Goal: Answer question/provide support: Share knowledge or assist other users

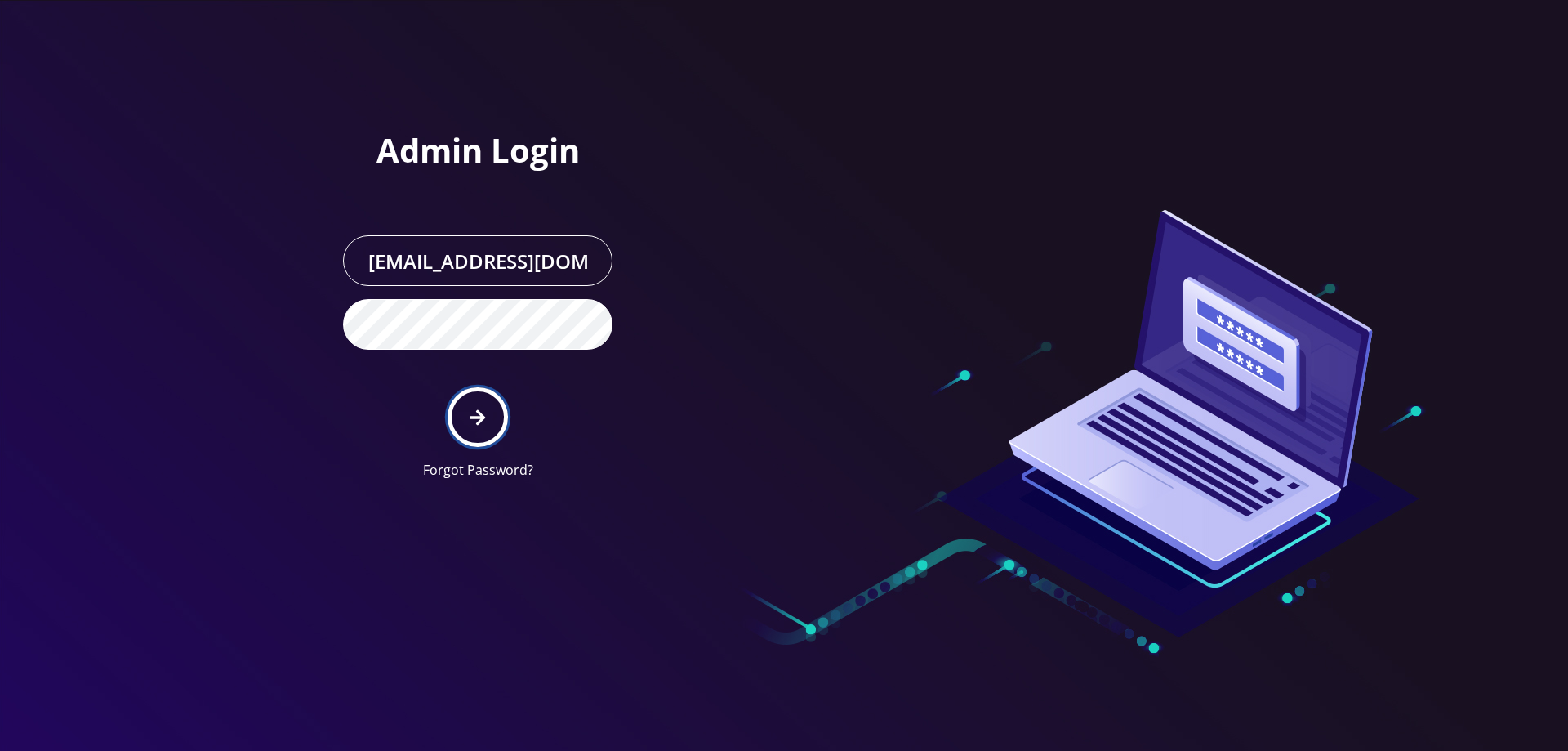
click at [464, 413] on button "submit" at bounding box center [477, 417] width 59 height 59
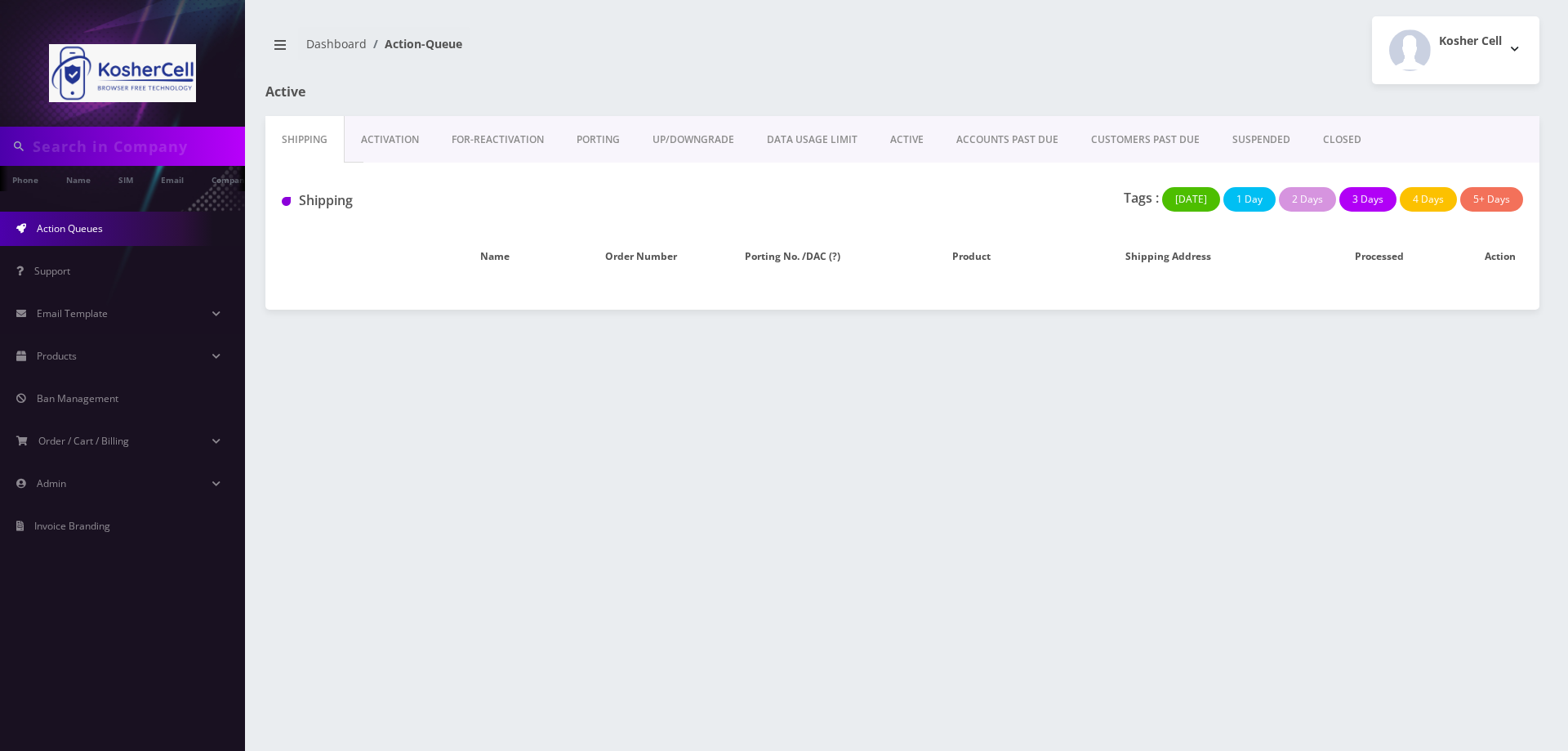
type input "4432403479"
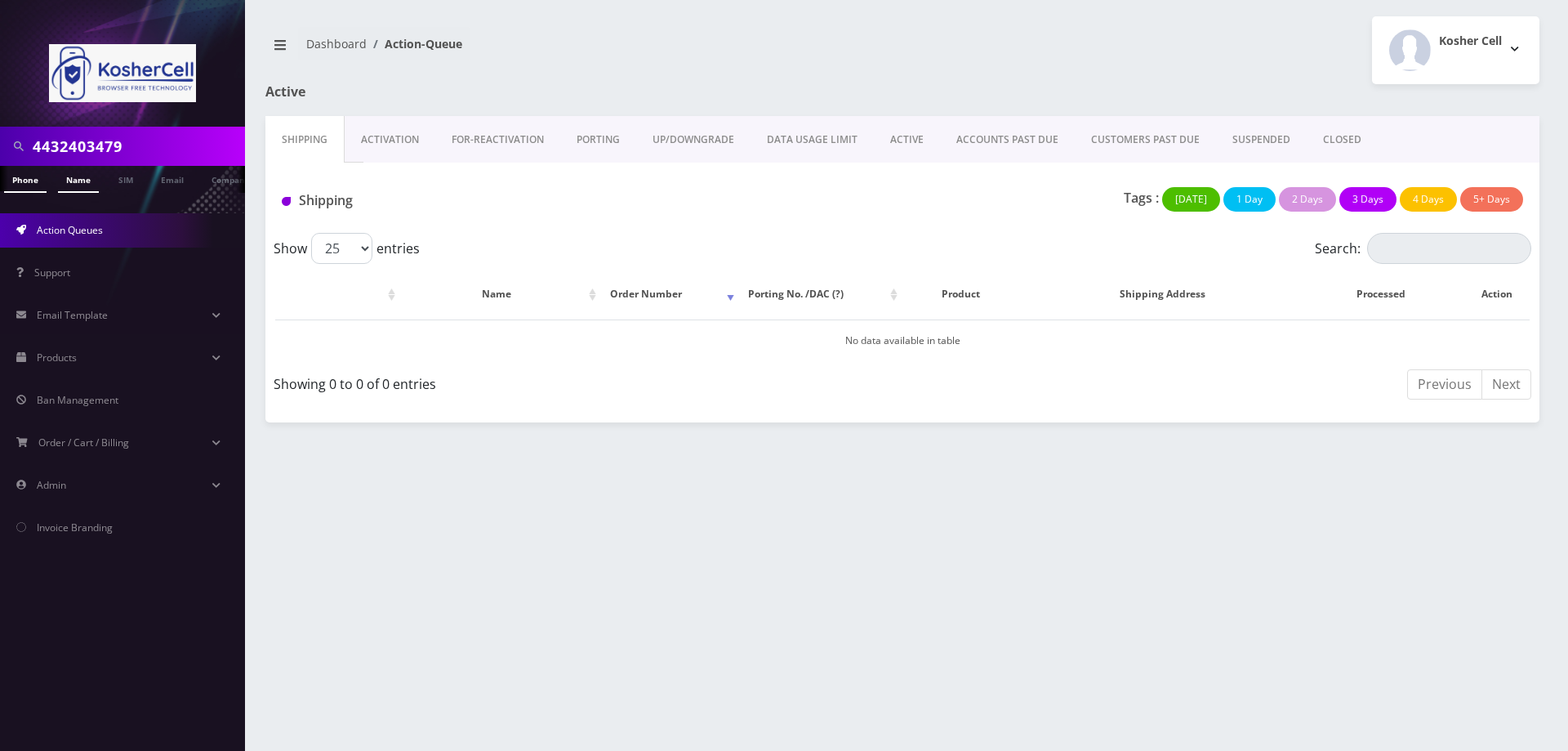
click at [90, 174] on link "Name" at bounding box center [78, 179] width 41 height 27
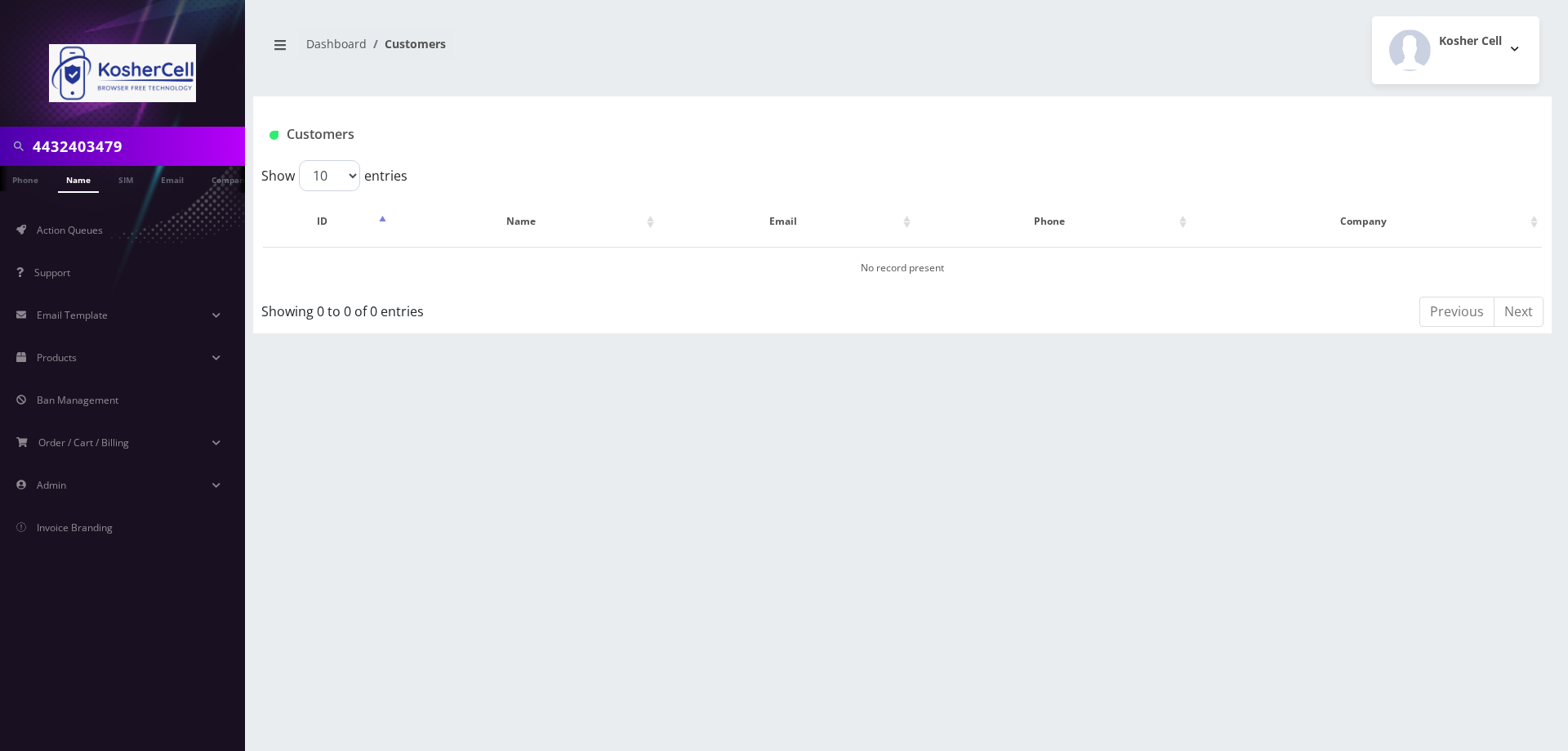
drag, startPoint x: 150, startPoint y: 152, endPoint x: 4, endPoint y: 153, distance: 146.0
click at [4, 153] on div "4432403479" at bounding box center [122, 146] width 237 height 31
type input "south"
drag, startPoint x: 97, startPoint y: 140, endPoint x: 1, endPoint y: 140, distance: 96.0
click at [1, 140] on div "south" at bounding box center [122, 146] width 245 height 39
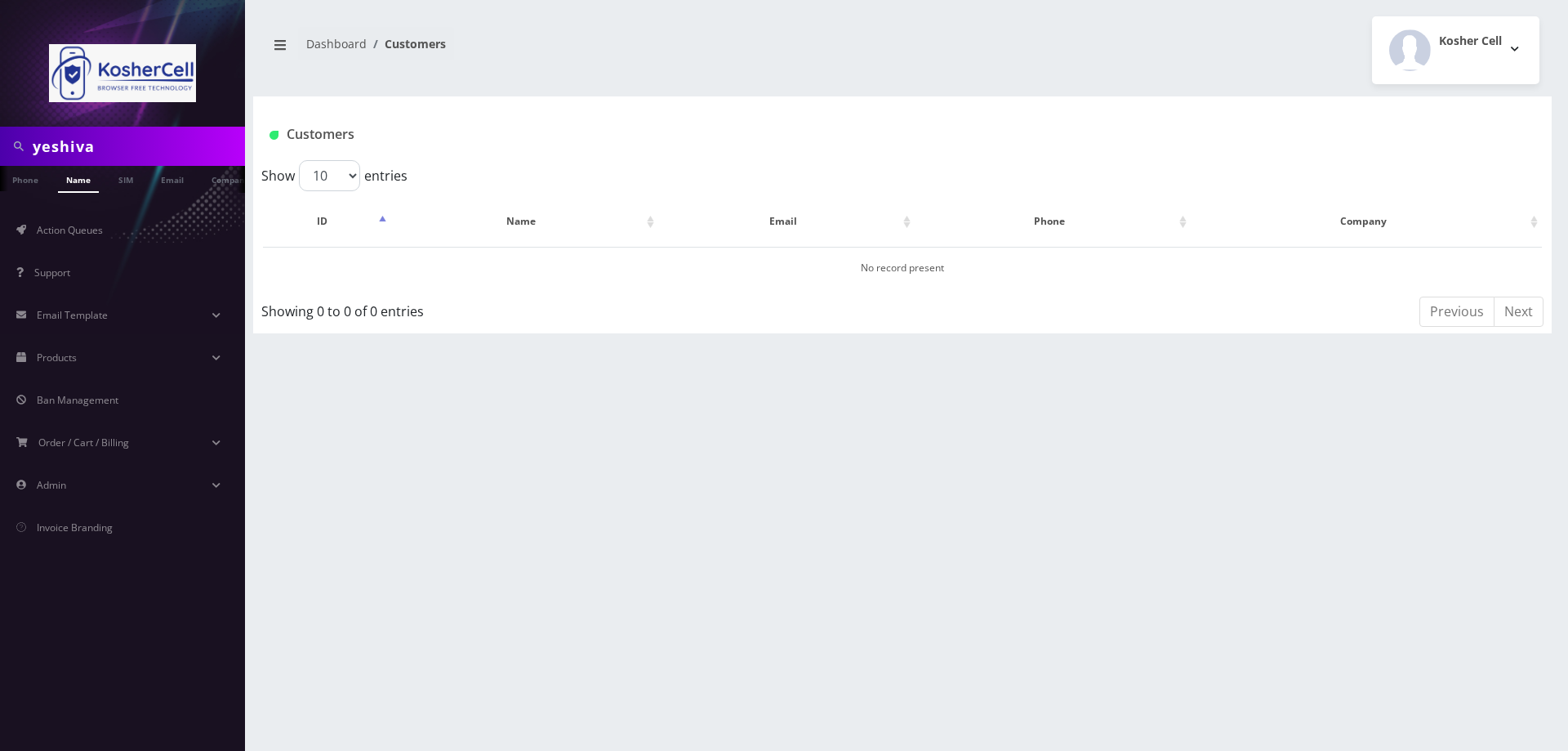
type input "yeshiva"
drag, startPoint x: 109, startPoint y: 148, endPoint x: 6, endPoint y: 158, distance: 103.5
click at [6, 158] on div "yeshiva" at bounding box center [122, 146] width 237 height 31
type input "[PERSON_NAME]"
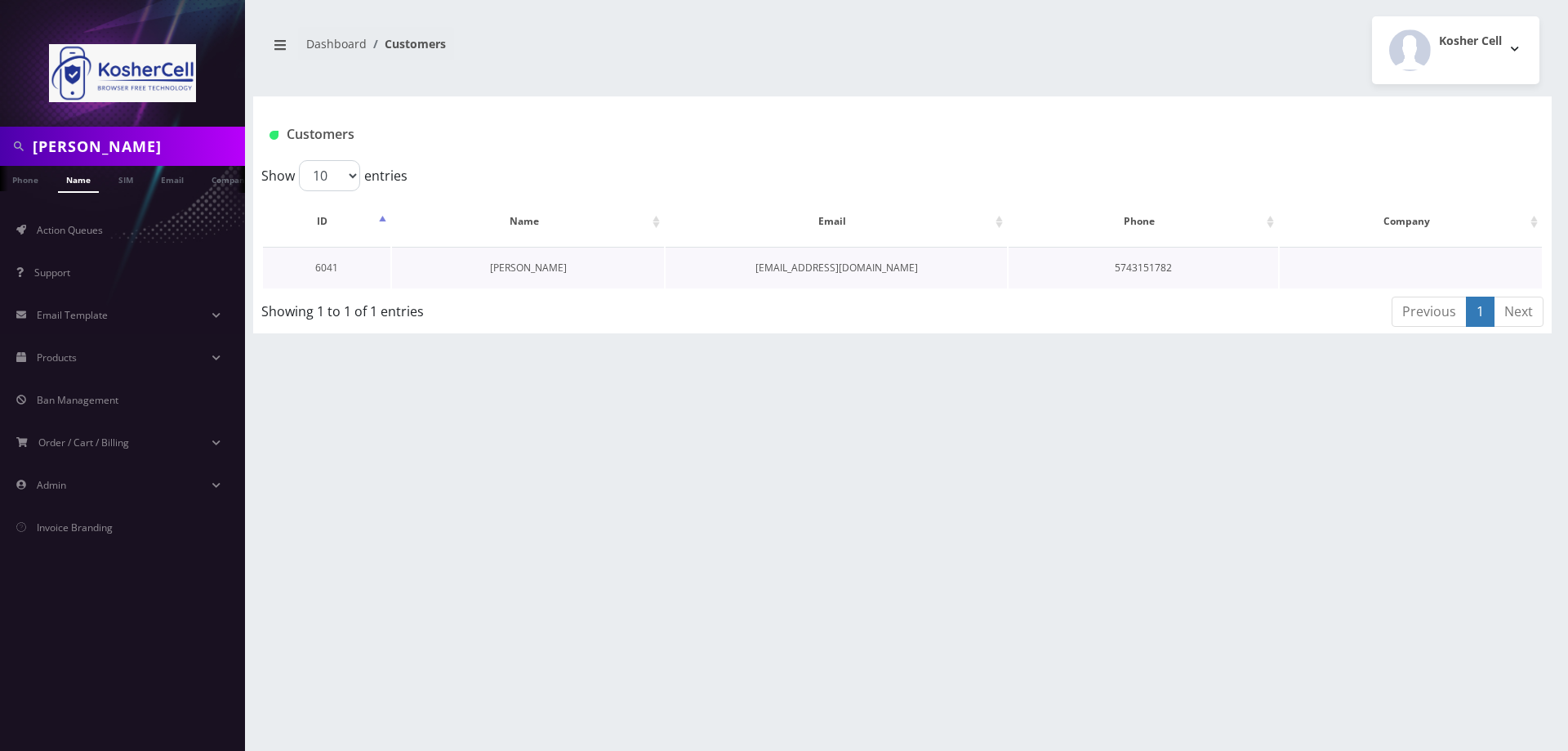
click at [536, 270] on link "[PERSON_NAME]" at bounding box center [528, 267] width 77 height 14
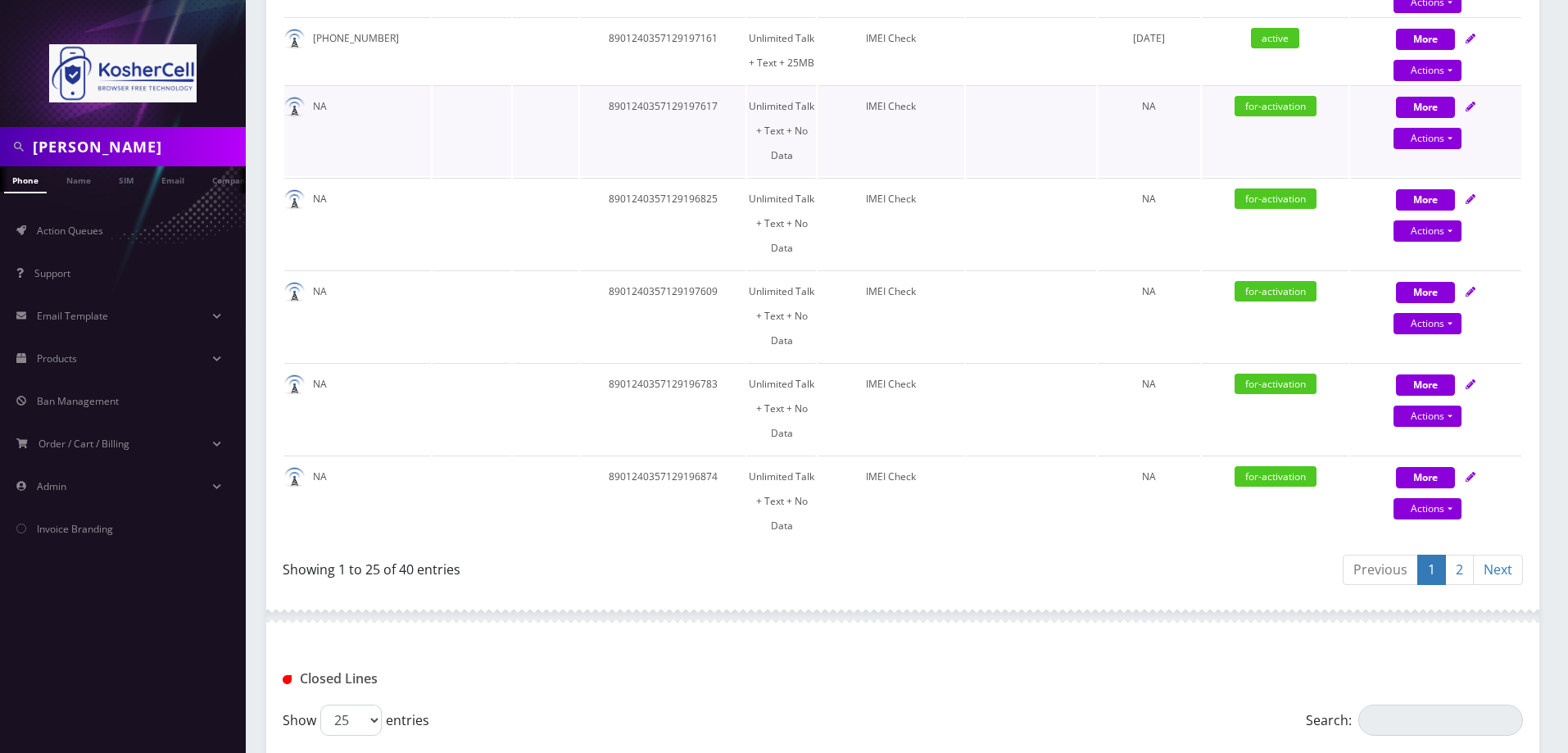
scroll to position [1802, 0]
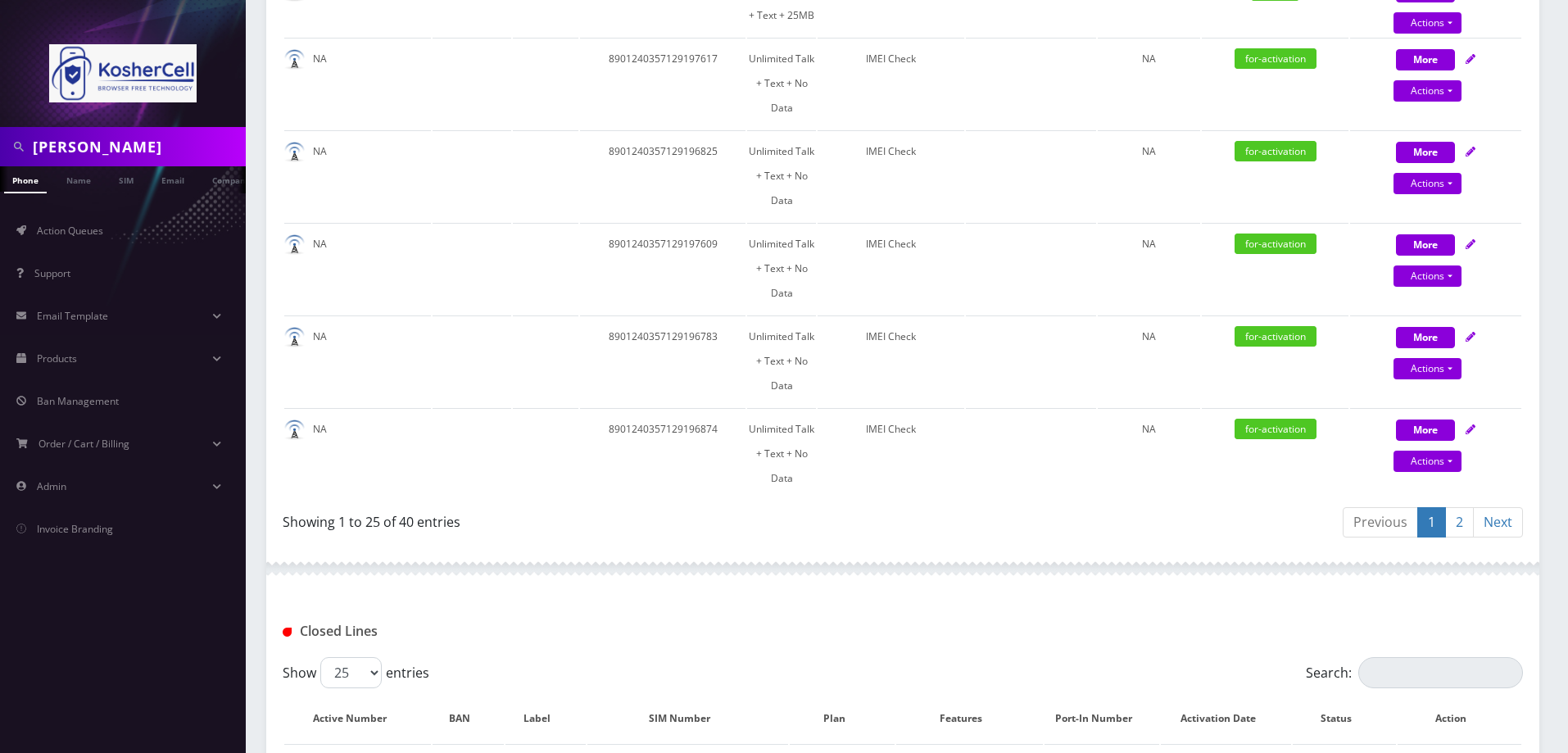
click at [1459, 507] on link "2" at bounding box center [1459, 522] width 29 height 31
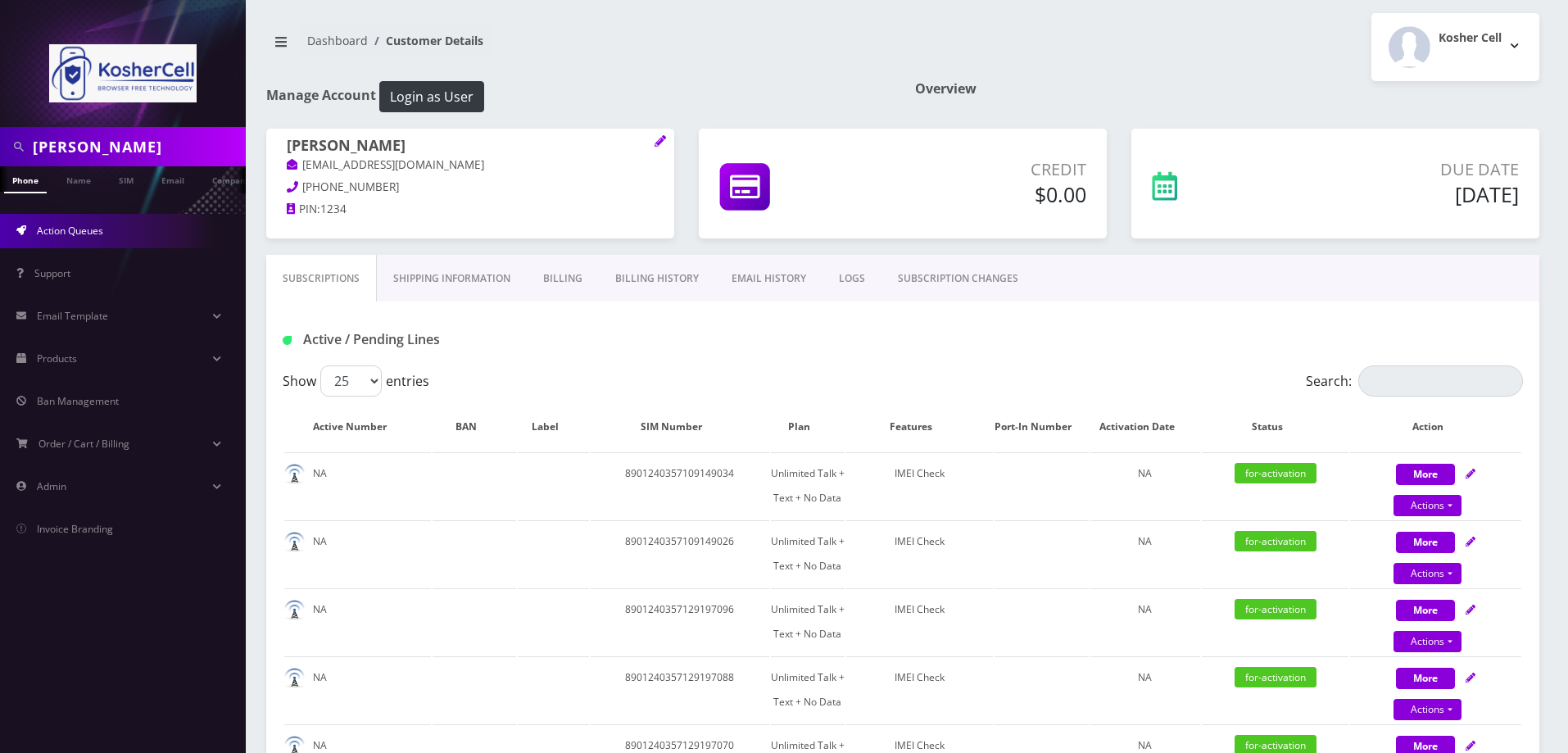
scroll to position [0, 0]
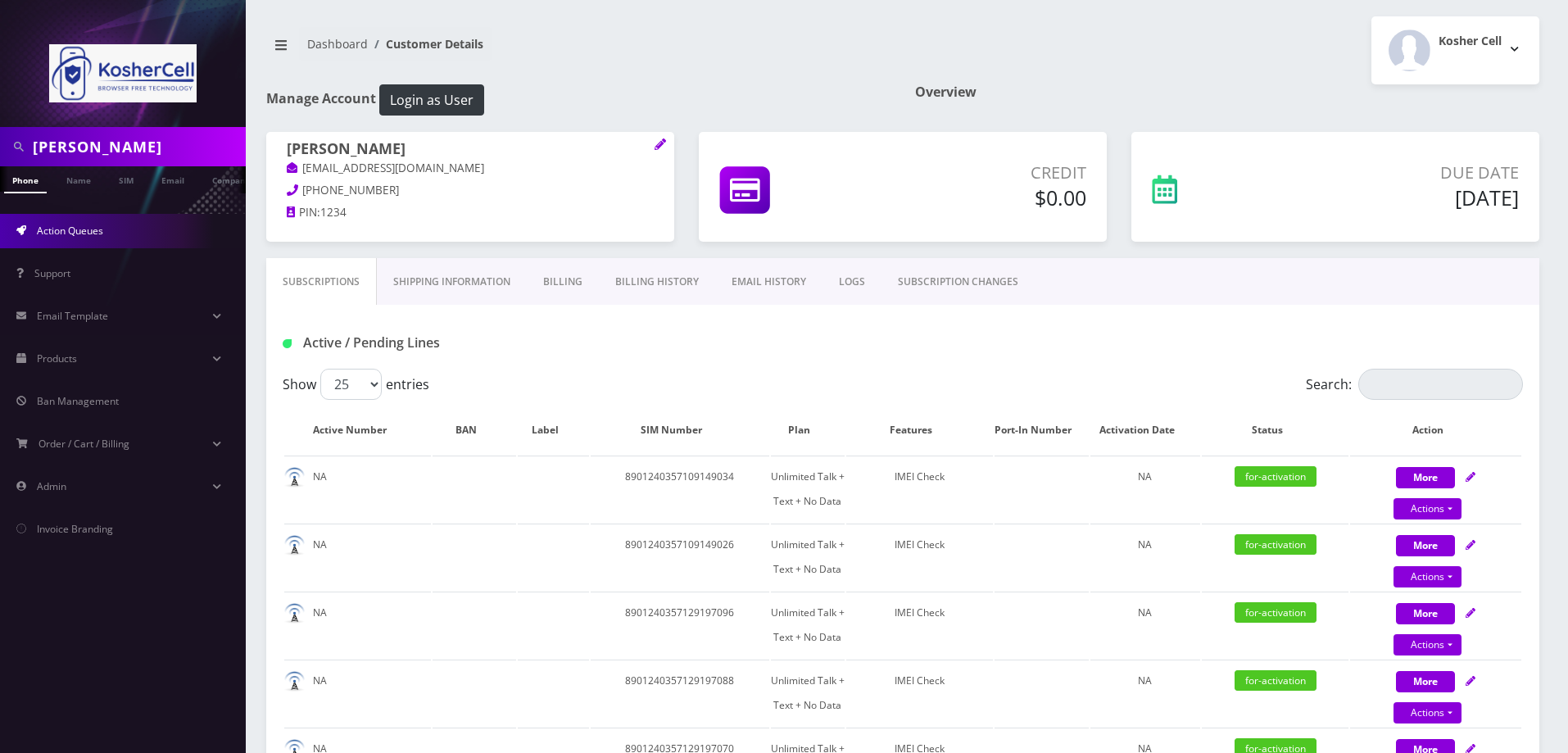
click at [90, 224] on span "Action Queues" at bounding box center [70, 230] width 66 height 14
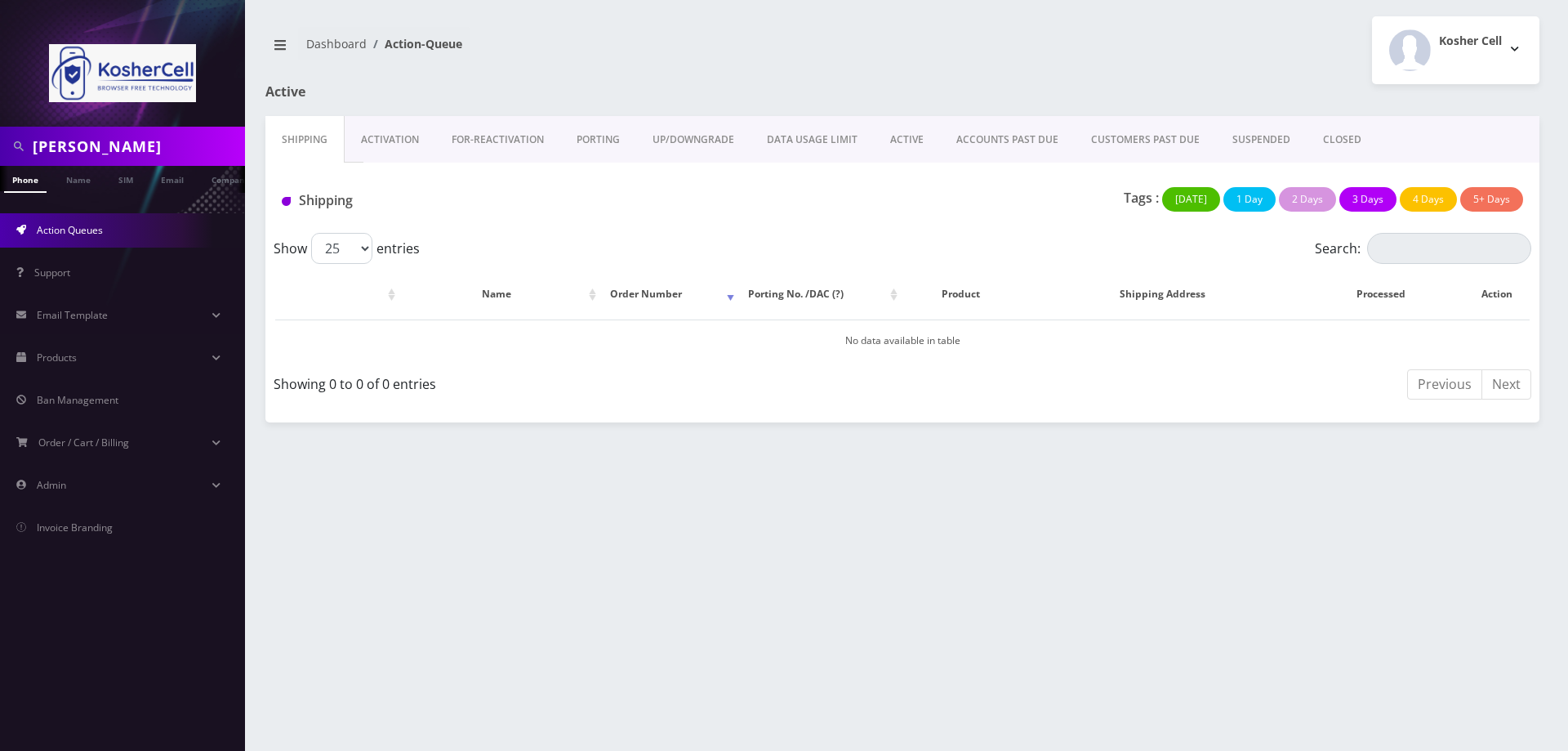
click at [416, 147] on link "Activation" at bounding box center [390, 139] width 91 height 47
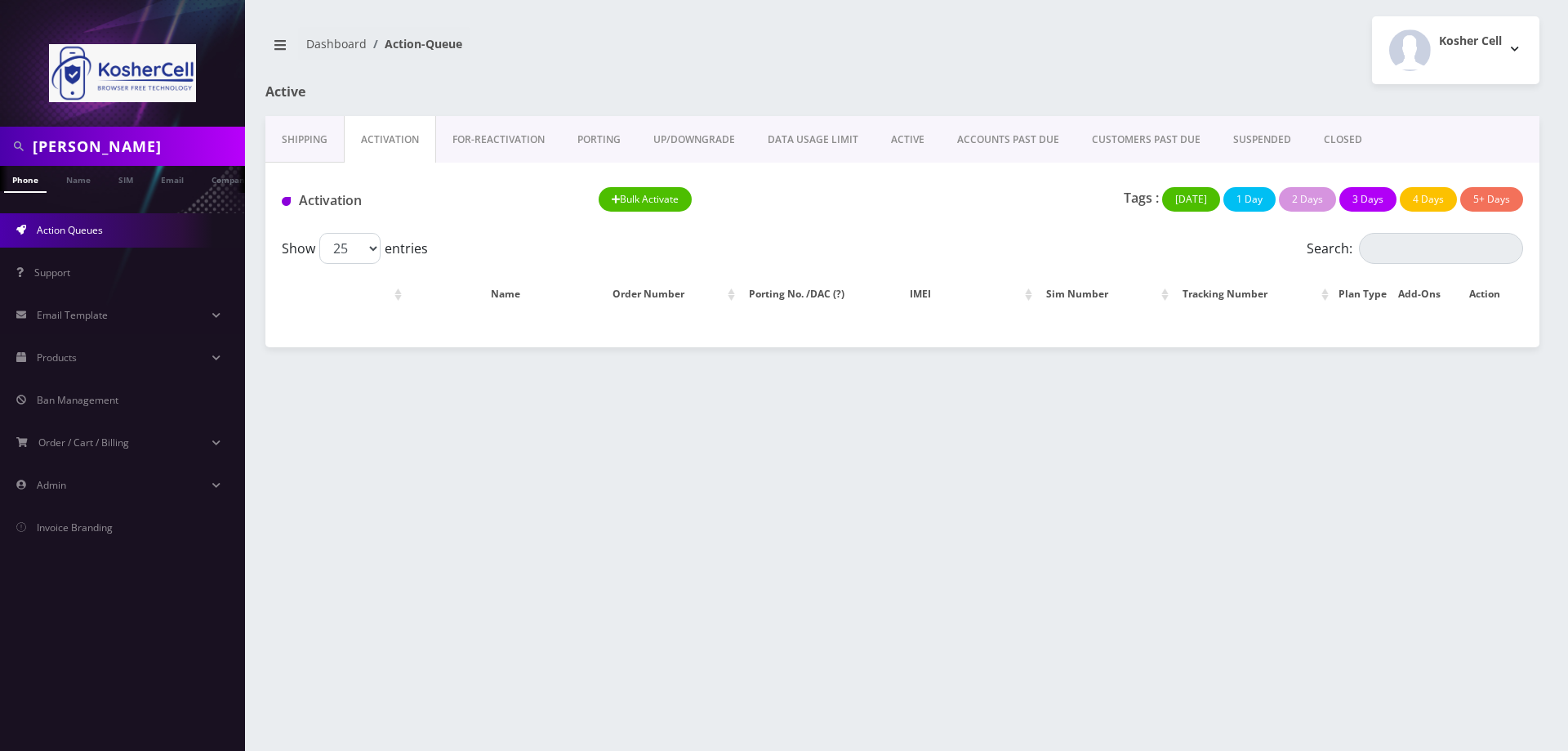
click at [74, 235] on span "Action Queues" at bounding box center [70, 229] width 66 height 14
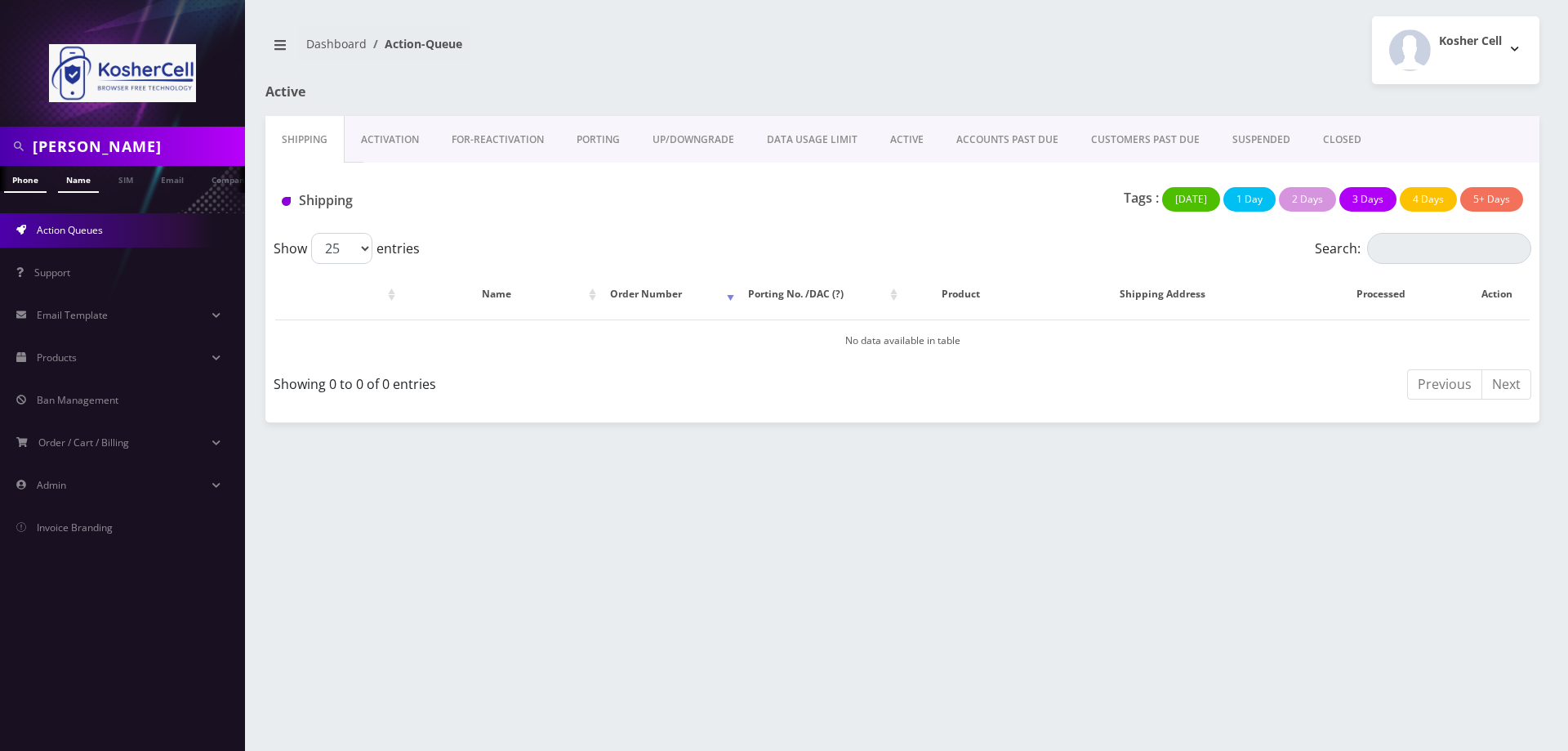
click at [78, 178] on link "Name" at bounding box center [78, 179] width 41 height 27
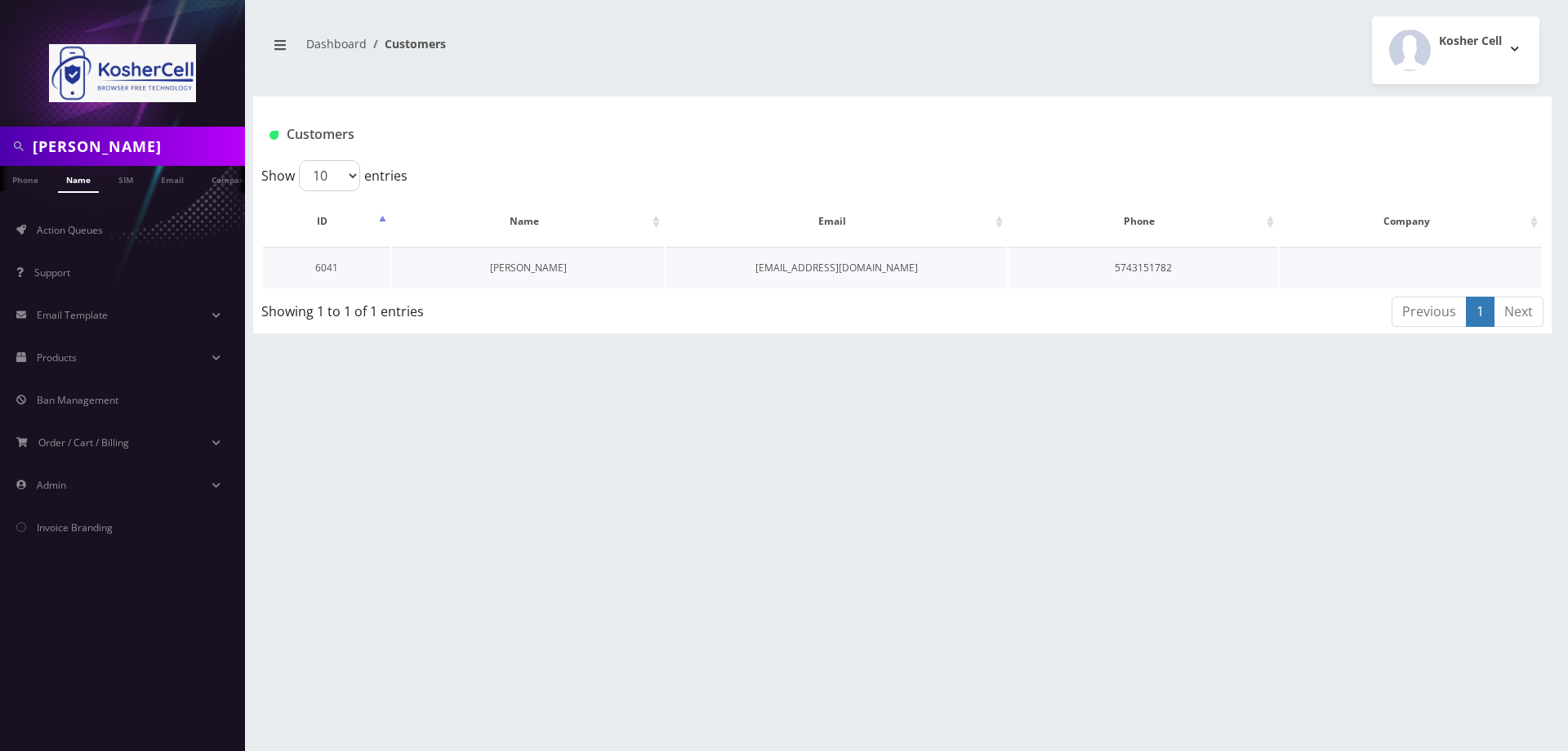
click at [520, 263] on link "[PERSON_NAME]" at bounding box center [528, 267] width 77 height 14
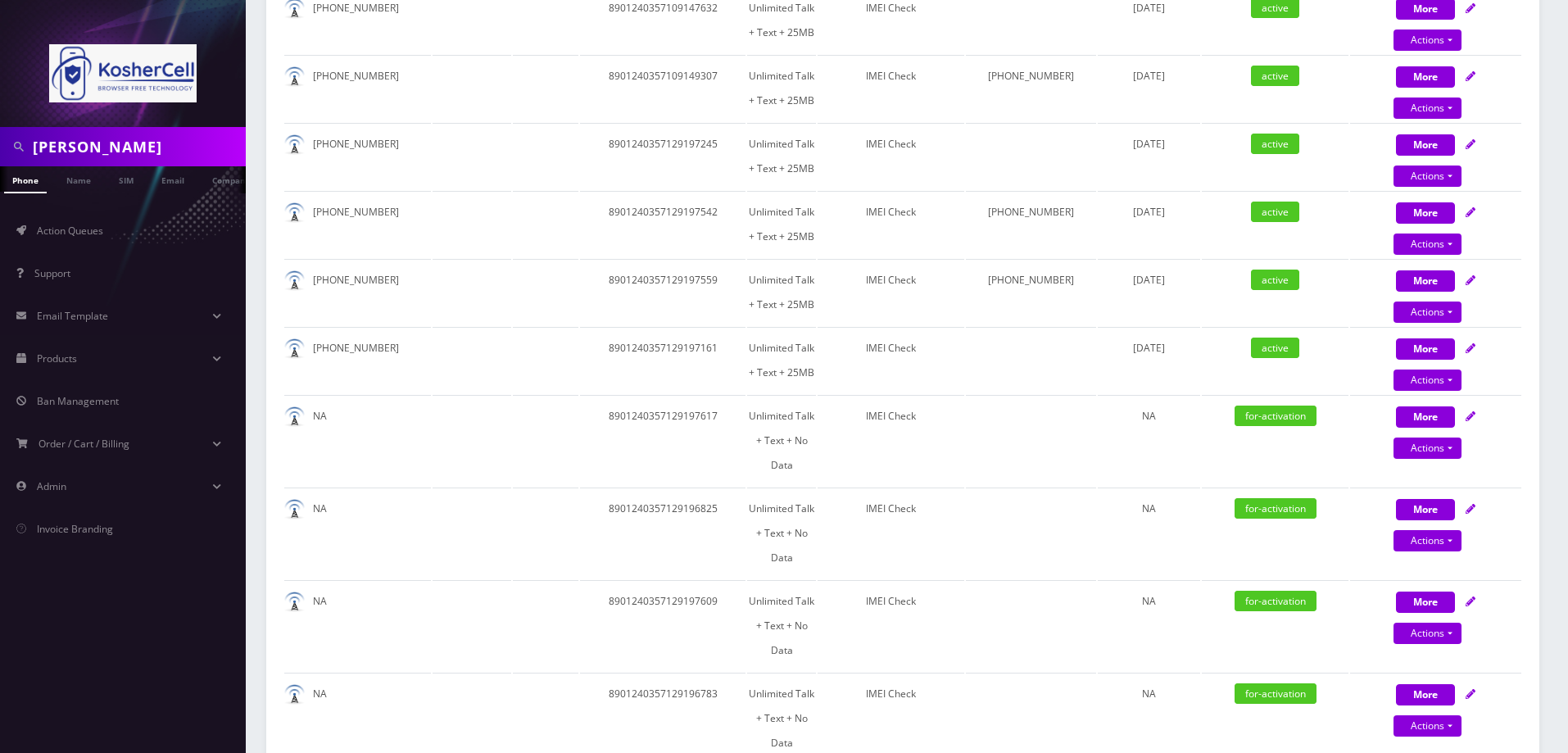
scroll to position [1474, 0]
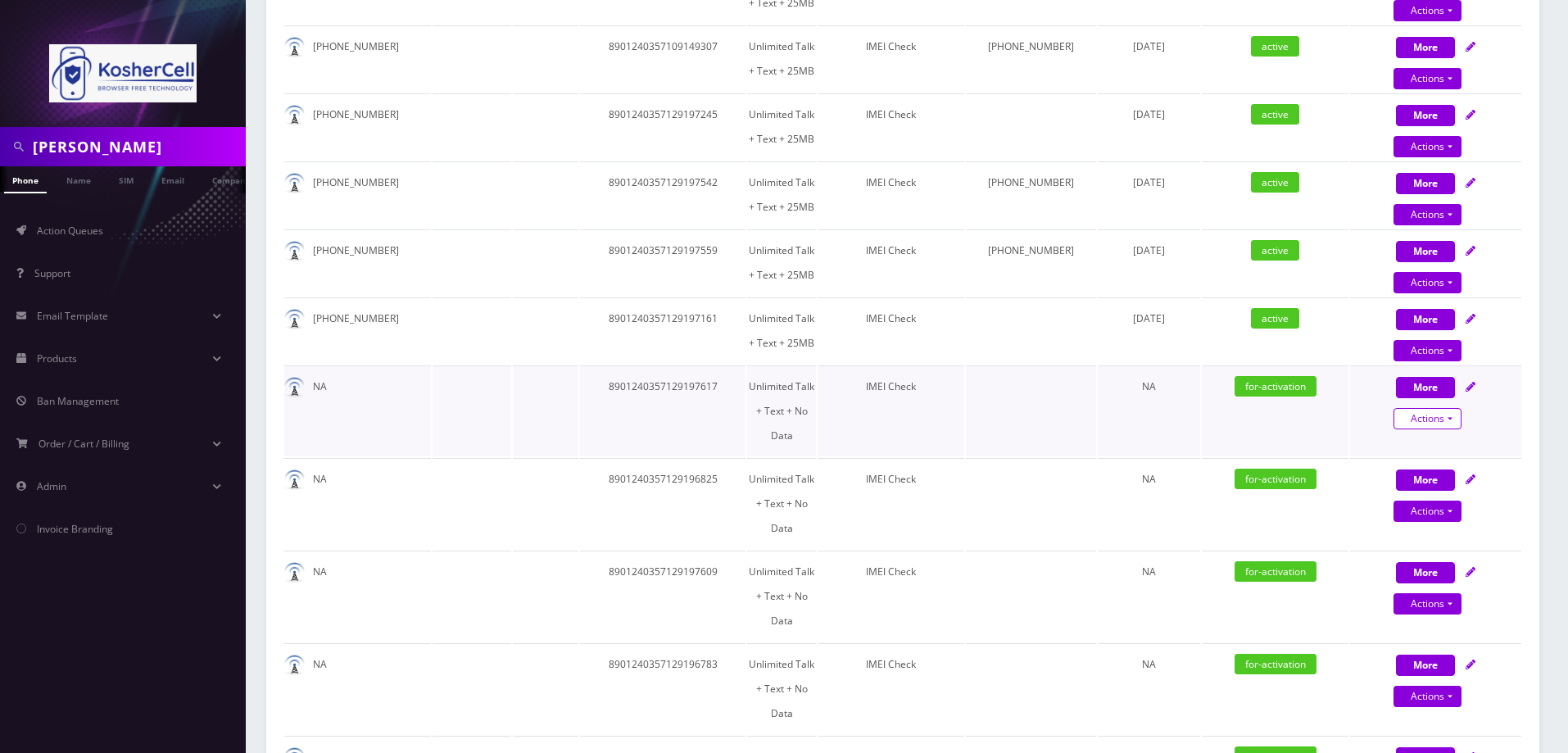
select select "363"
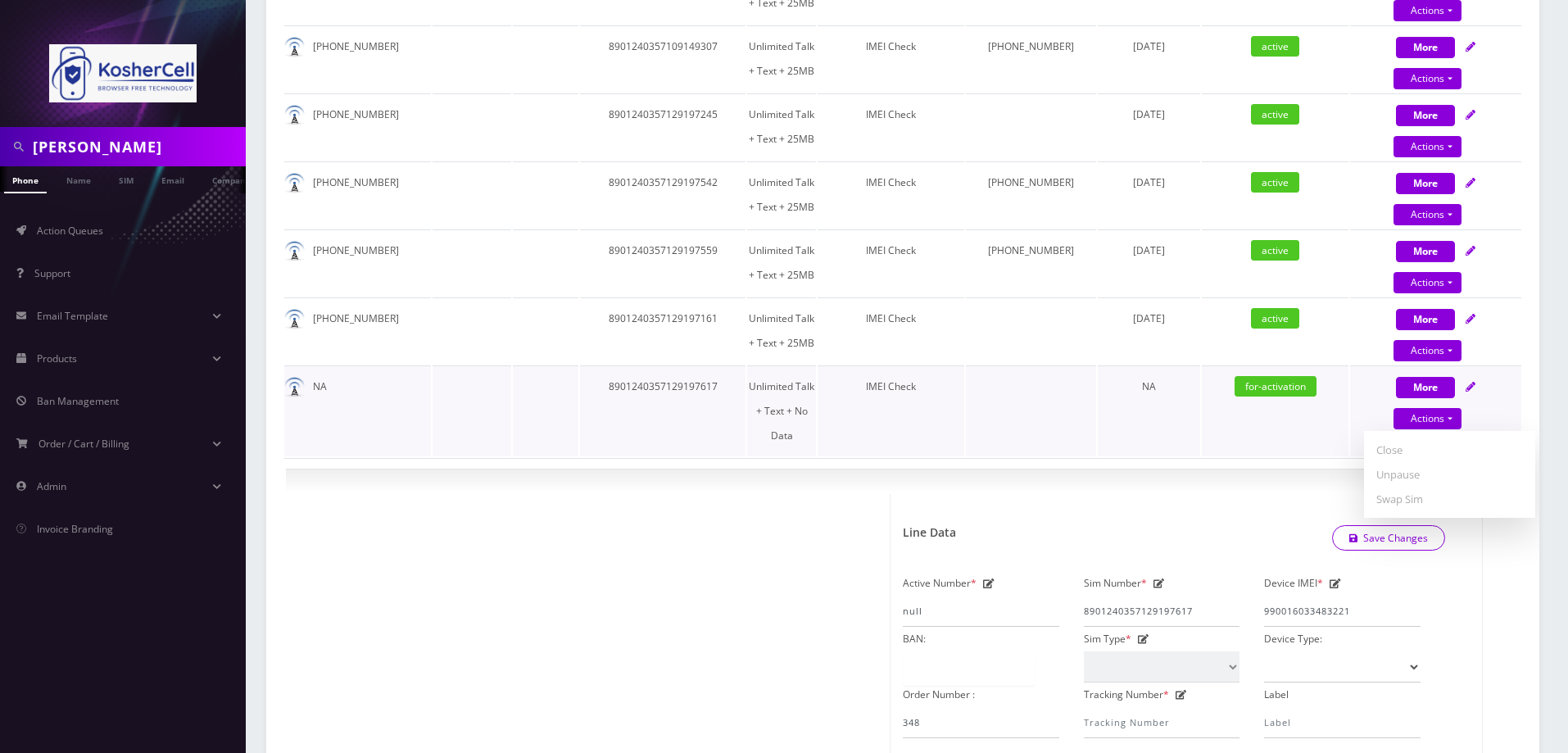
click at [1259, 401] on td "for-activation" at bounding box center [1275, 411] width 147 height 91
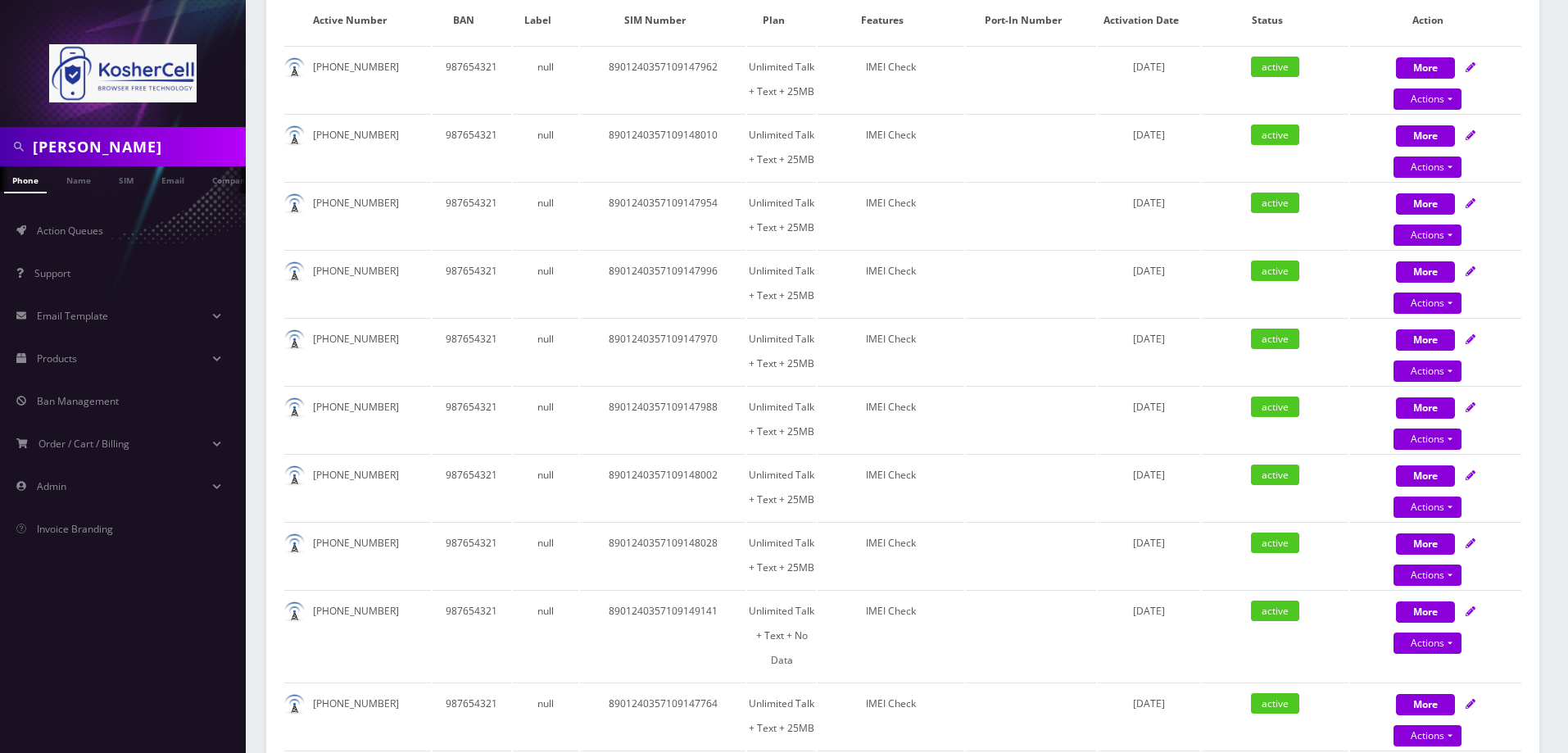
scroll to position [0, 0]
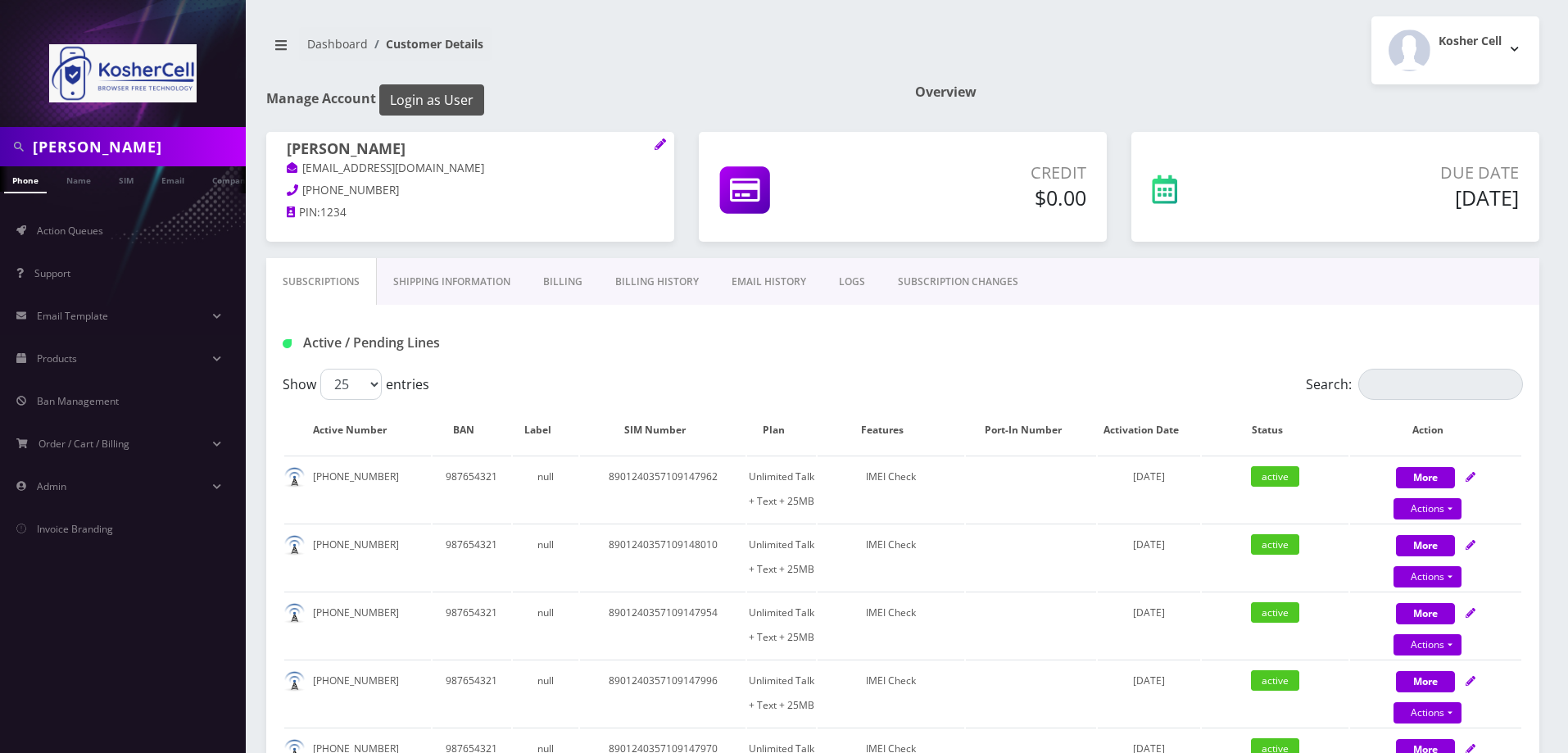
click at [429, 93] on button "Login as User" at bounding box center [432, 100] width 105 height 31
click at [450, 108] on button "Login as User" at bounding box center [432, 100] width 105 height 31
drag, startPoint x: 282, startPoint y: 143, endPoint x: 414, endPoint y: 190, distance: 140.1
click at [414, 190] on div "[PERSON_NAME] [EMAIL_ADDRESS][DOMAIN_NAME] [PHONE_NUMBER] PIN: 1234" at bounding box center [470, 183] width 408 height 102
copy div "[PERSON_NAME] [EMAIL_ADDRESS][DOMAIN_NAME] [PHONE_NUMBER]"
